Goal: Information Seeking & Learning: Learn about a topic

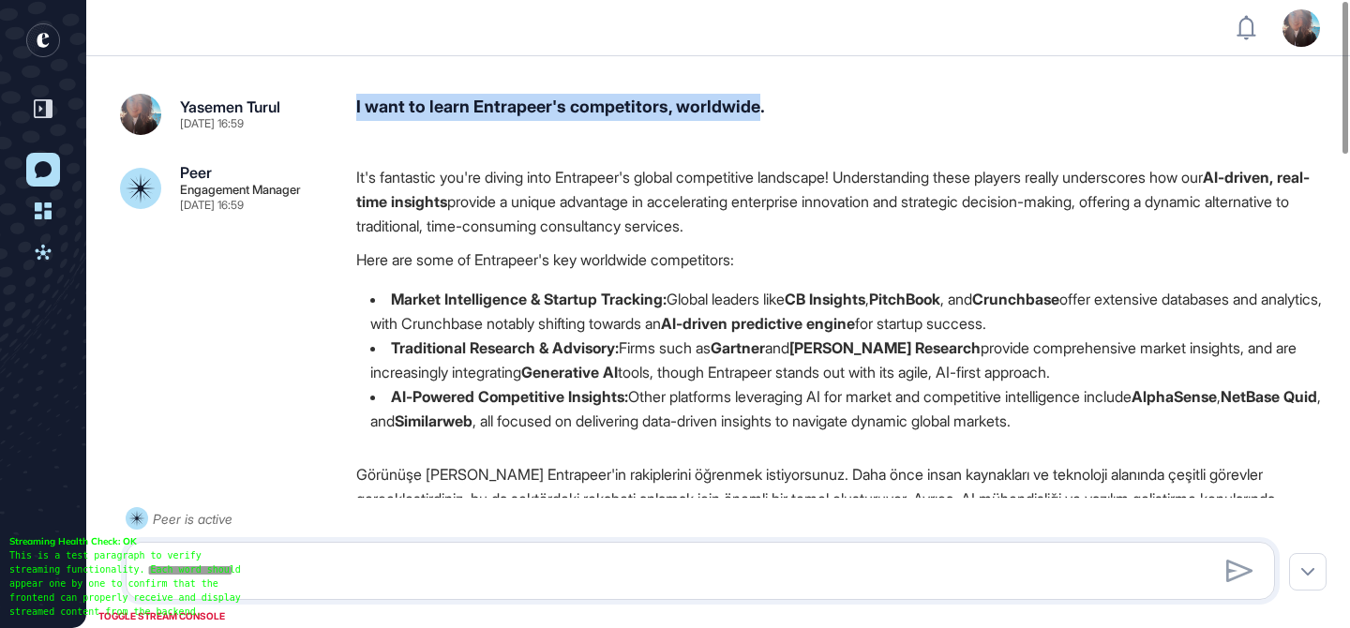
drag, startPoint x: 772, startPoint y: 105, endPoint x: 345, endPoint y: 99, distance: 426.6
click at [345, 99] on div "Yasemen Turul Sep 03, 2025 16:59 I want to learn Entrapeer's competitors, world…" at bounding box center [718, 114] width 1196 height 41
drag, startPoint x: 806, startPoint y: 102, endPoint x: 349, endPoint y: 94, distance: 457.6
click at [349, 94] on div "Yasemen Turul Sep 03, 2025 16:59 I want to learn Entrapeer's competitors, world…" at bounding box center [718, 114] width 1196 height 41
copy div "I want to learn Entrapeer's competitors, worldwide."
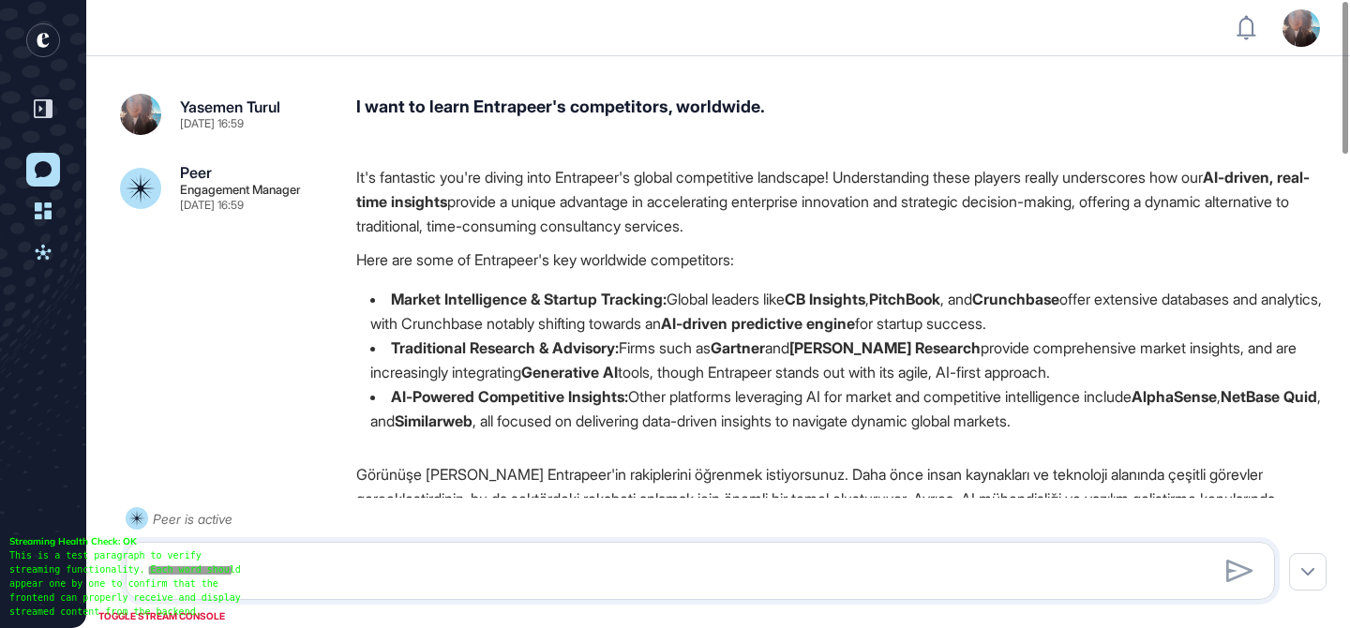
click at [23, 34] on div at bounding box center [42, 74] width 39 height 103
click at [38, 42] on icon "entrapeer-logo" at bounding box center [43, 40] width 12 height 15
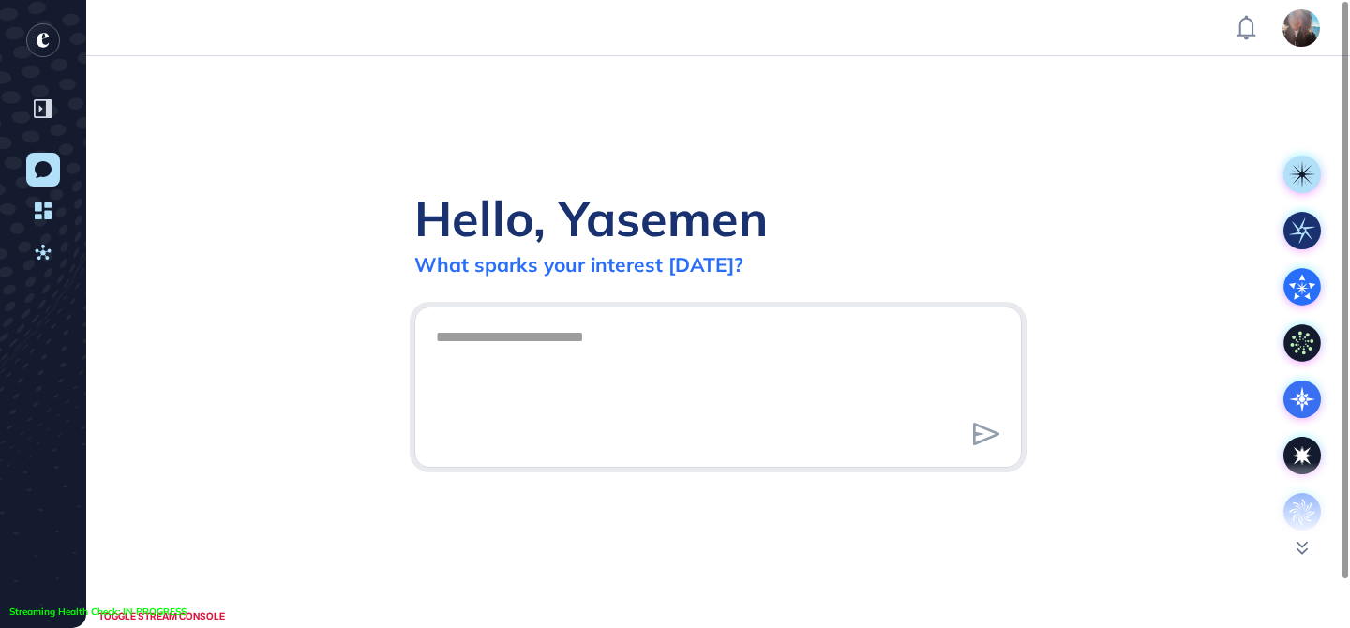
click at [536, 377] on textarea at bounding box center [718, 384] width 587 height 131
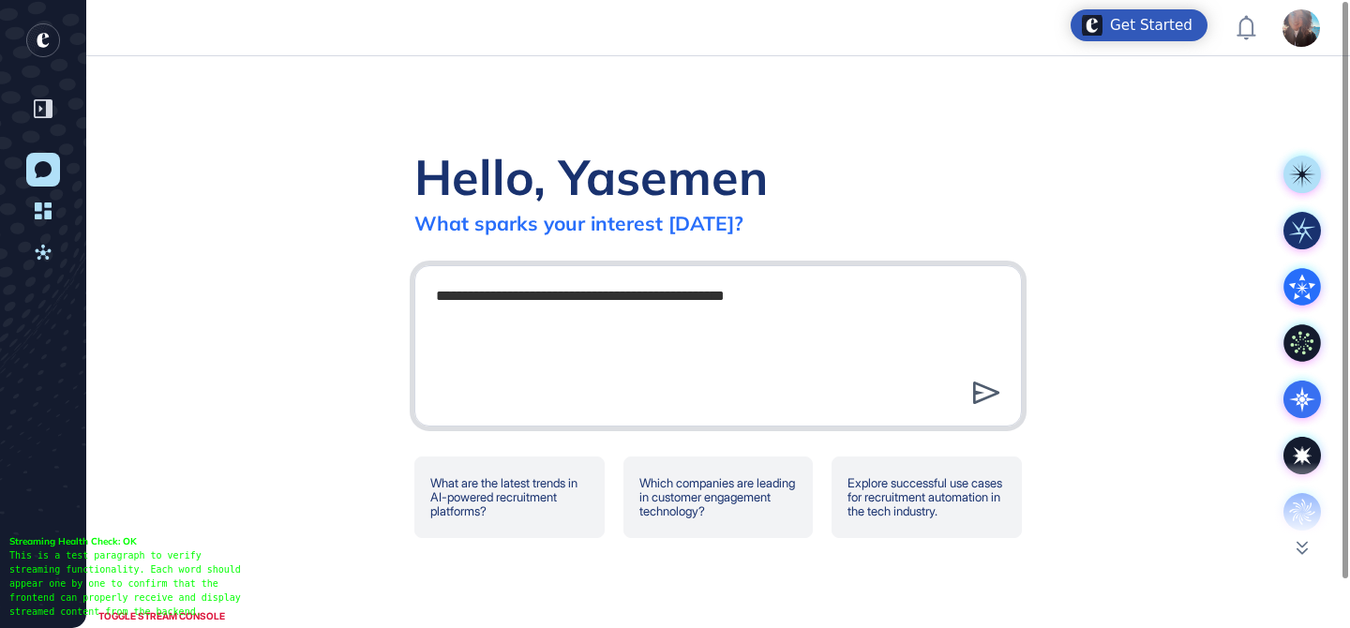
type textarea "**********"
click at [987, 384] on icon at bounding box center [986, 393] width 27 height 23
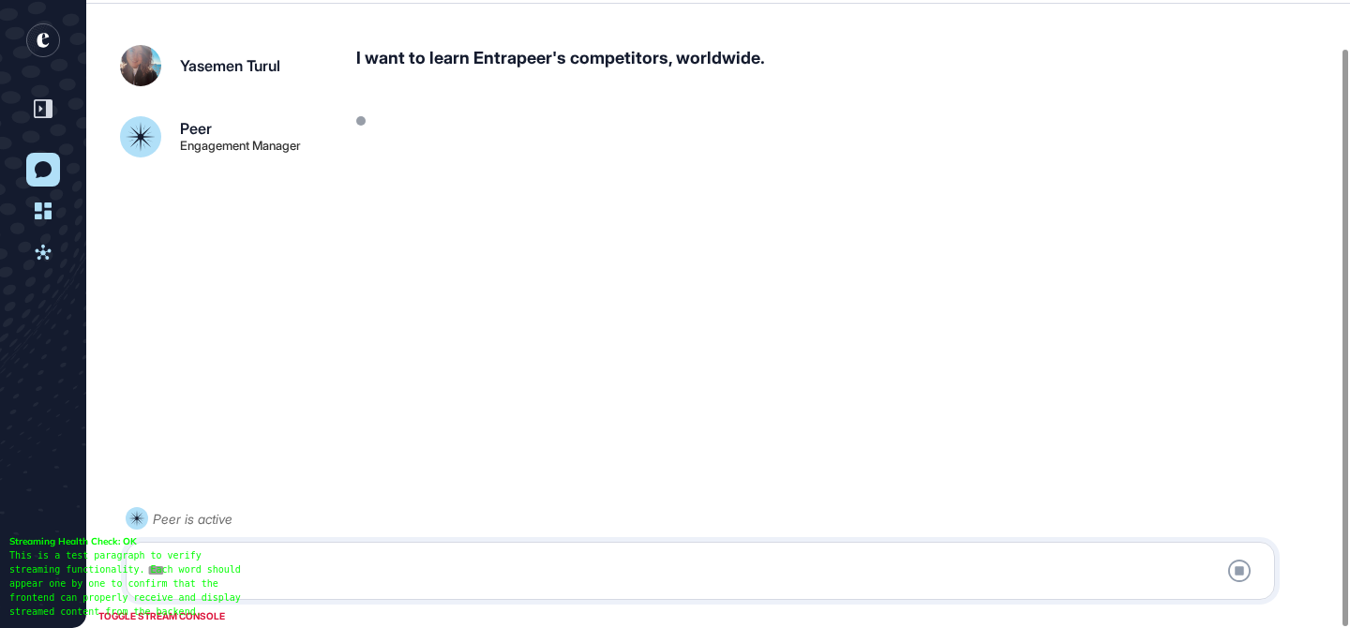
scroll to position [53, 0]
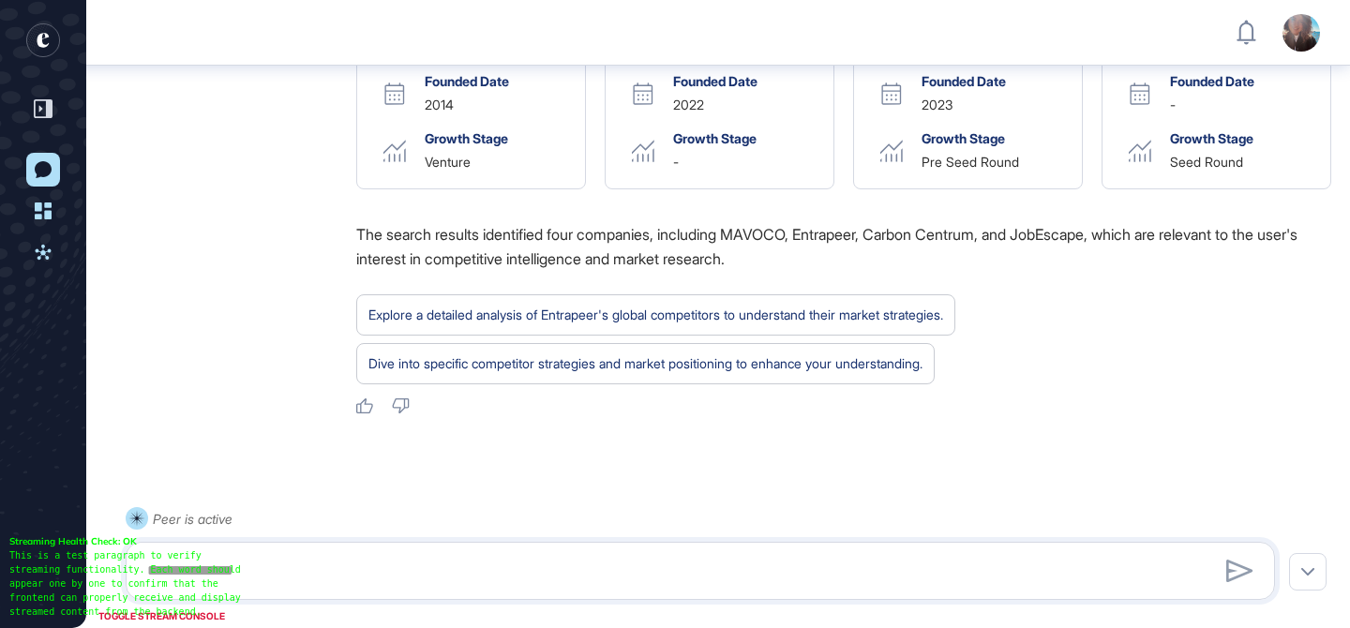
scroll to position [915, 0]
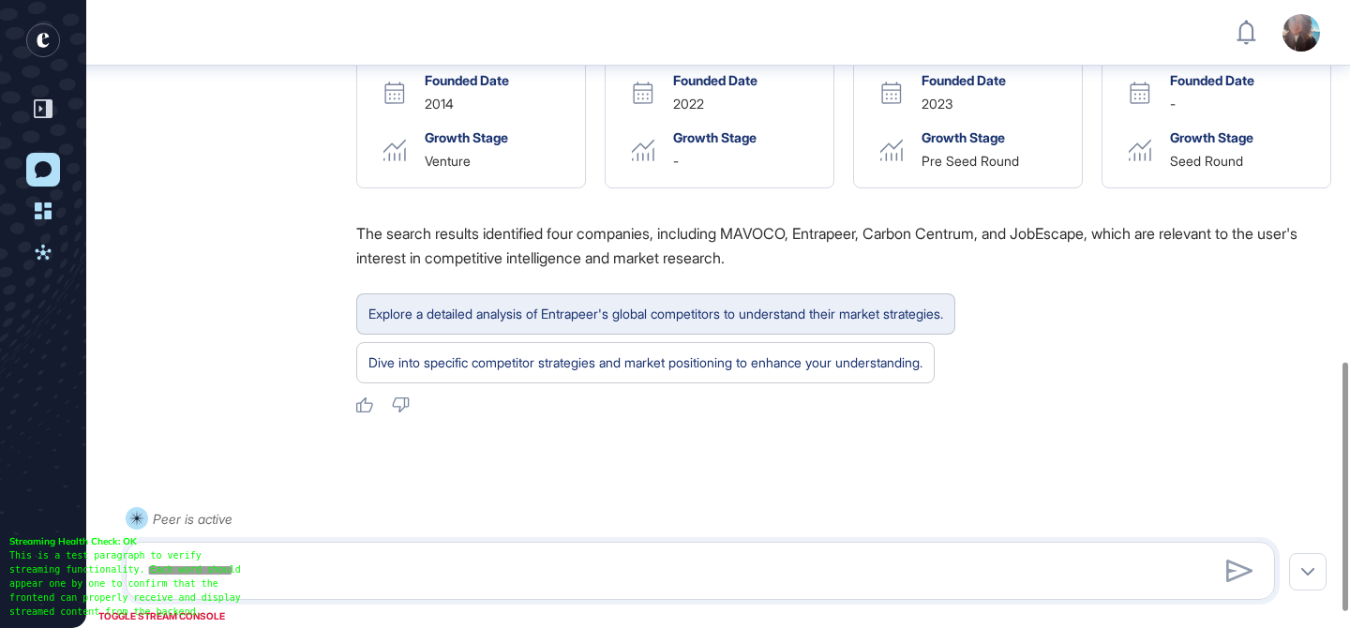
click at [522, 316] on div "Explore a detailed analysis of Entrapeer's global competitors to understand the…" at bounding box center [655, 314] width 575 height 24
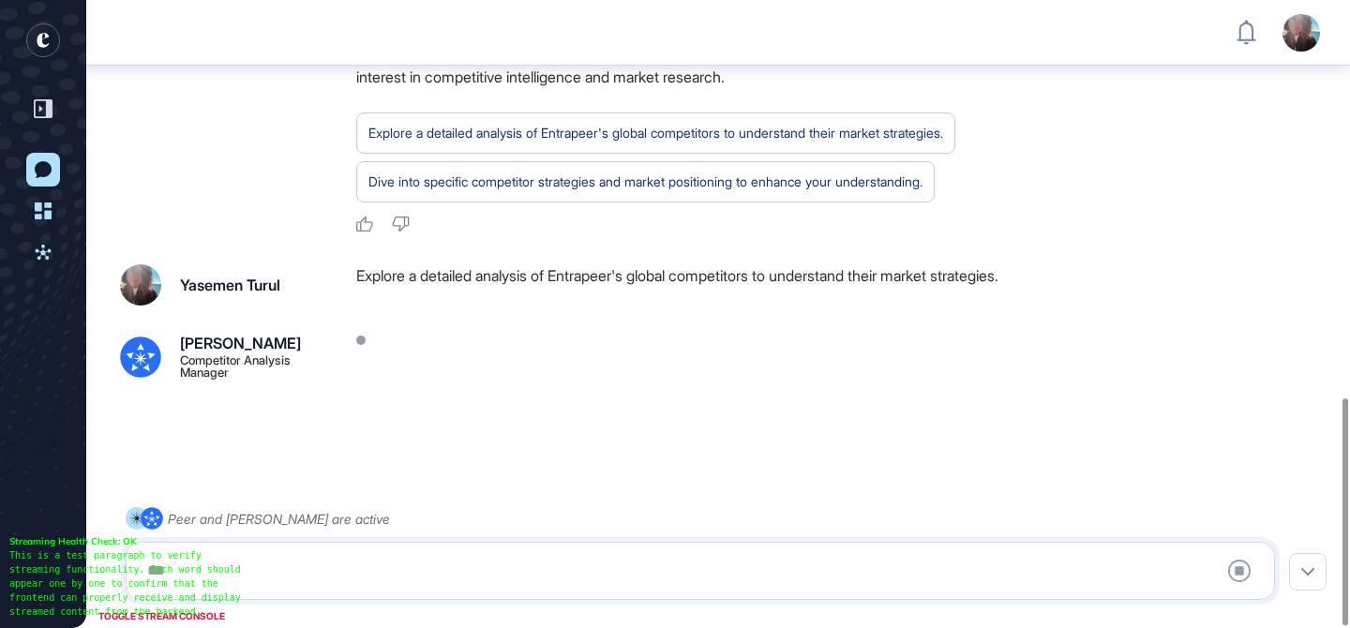
scroll to position [1098, 0]
